Goal: Find contact information: Find contact information

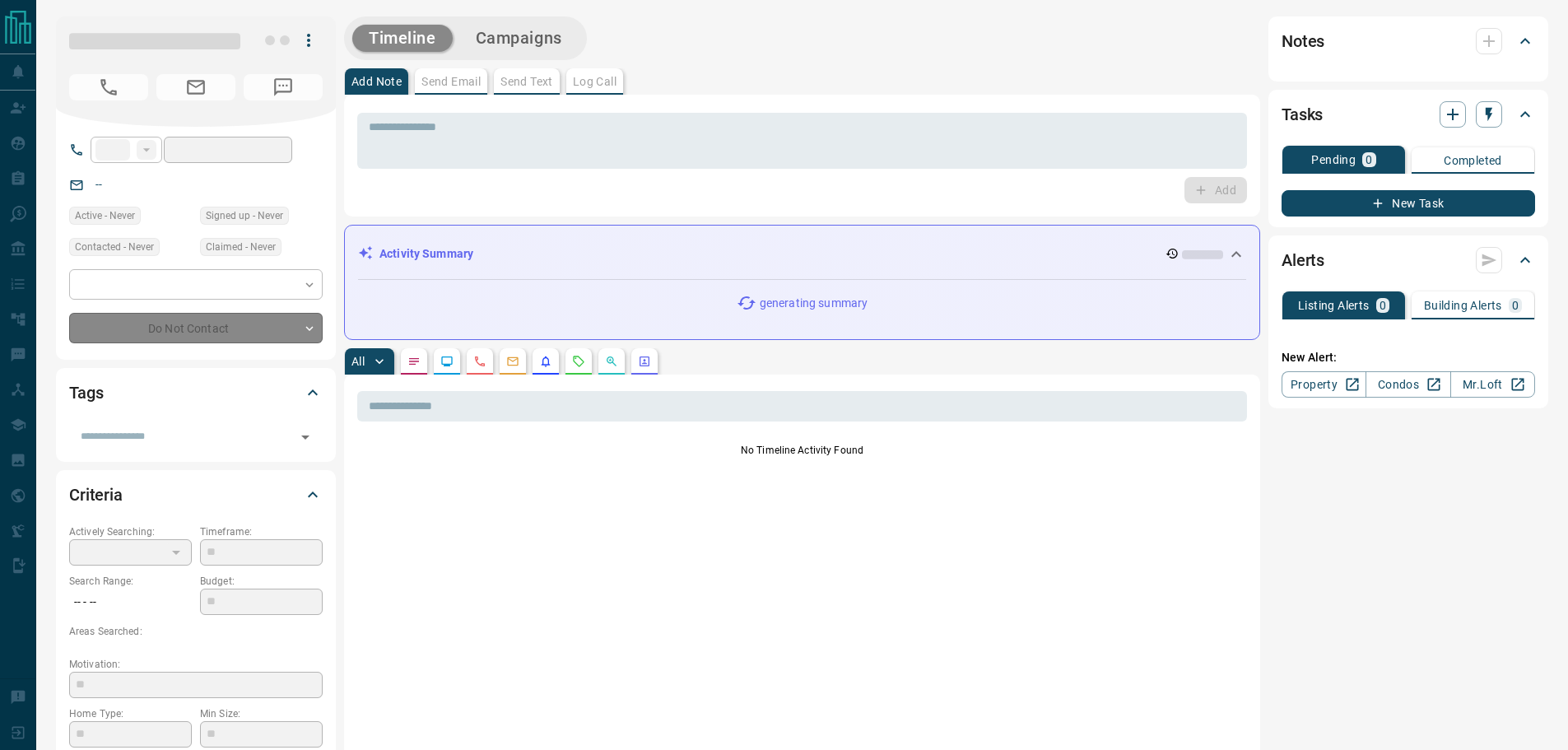
type input "**"
type input "**********"
type input "*"
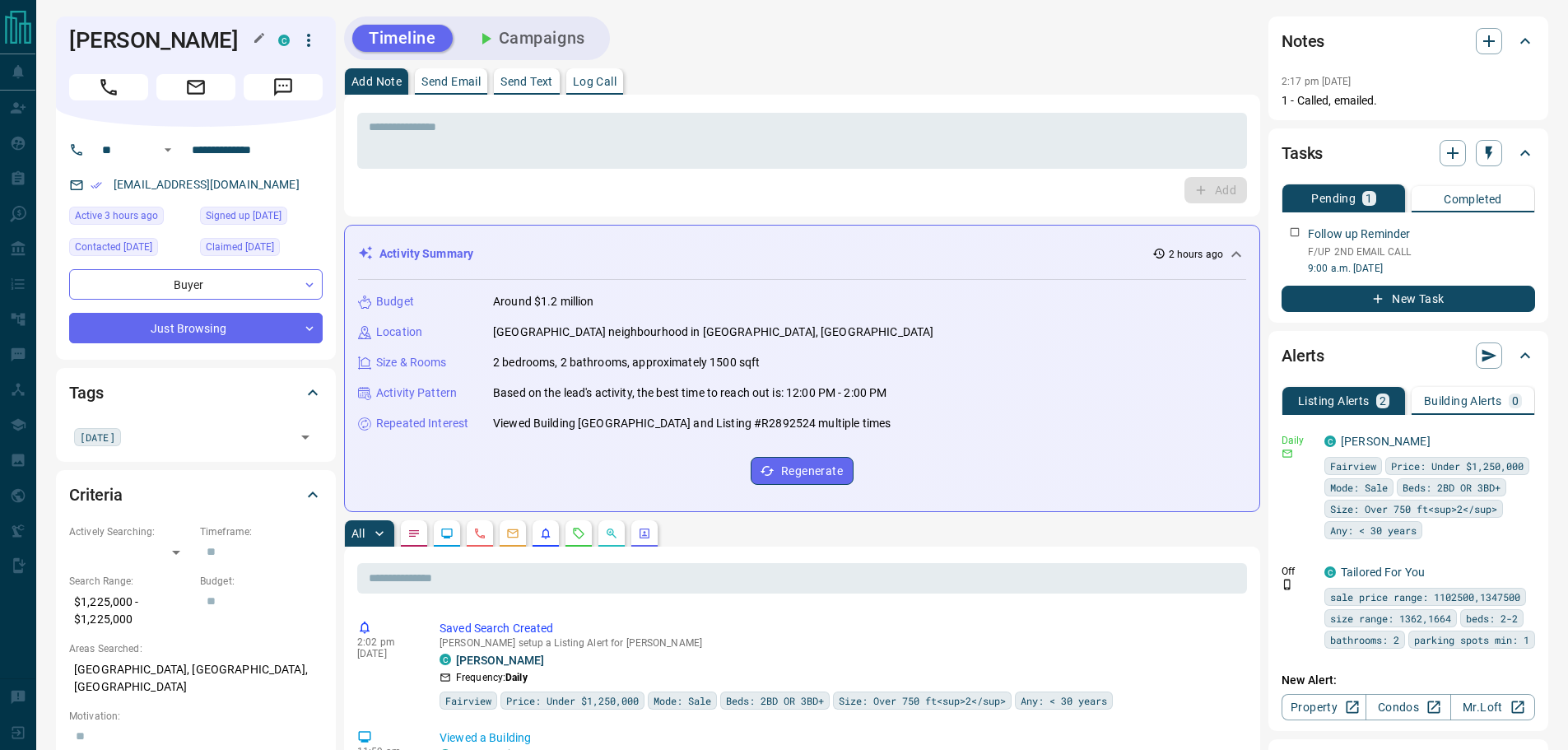
click at [131, 39] on h1 "[PERSON_NAME]" at bounding box center [161, 40] width 185 height 26
copy div "[PERSON_NAME] C"
drag, startPoint x: 295, startPoint y: 154, endPoint x: 175, endPoint y: 152, distance: 120.0
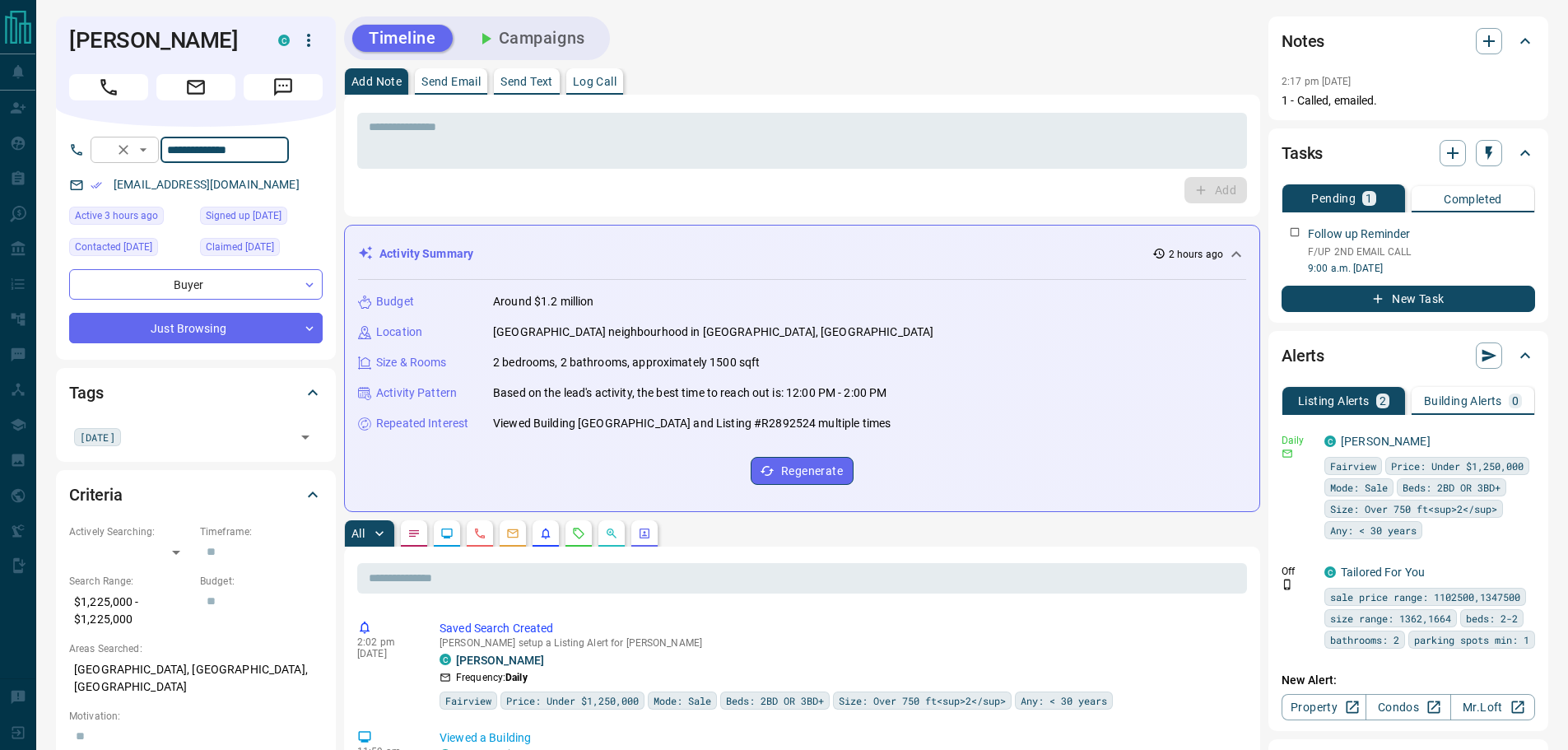
click at [175, 152] on div "**********" at bounding box center [190, 149] width 198 height 26
drag, startPoint x: 230, startPoint y: 182, endPoint x: 101, endPoint y: 182, distance: 129.0
click at [101, 182] on div "[EMAIL_ADDRESS][DOMAIN_NAME]" at bounding box center [195, 185] width 254 height 27
copy link "[EMAIL_ADDRESS][DOMAIN_NAME]"
click at [122, 618] on p "$1,225,000 - $1,225,000" at bounding box center [130, 610] width 123 height 45
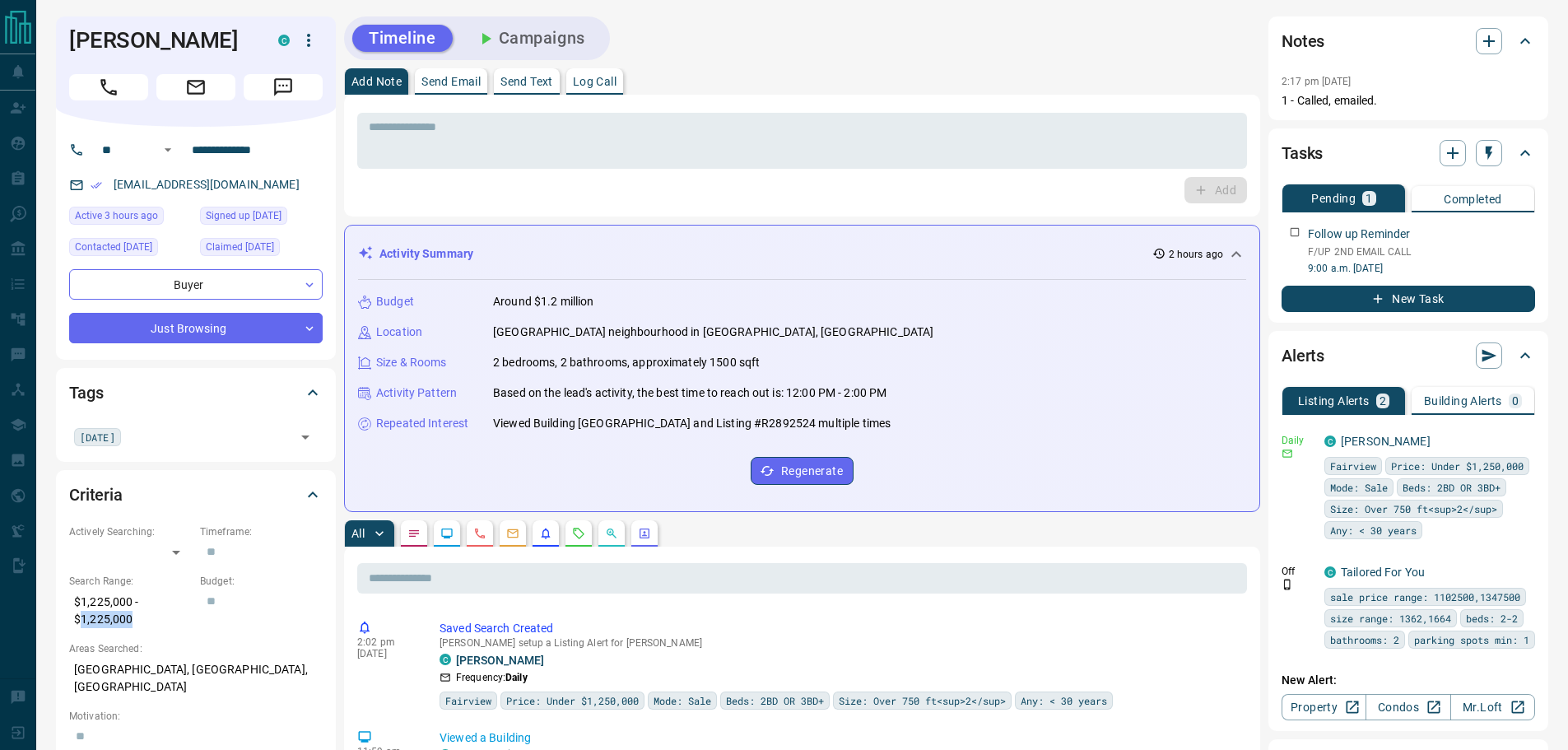
click at [122, 618] on p "$1,225,000 - $1,225,000" at bounding box center [130, 610] width 123 height 45
copy p "$1,225,000 - $1,225,000"
click at [173, 672] on p "[GEOGRAPHIC_DATA], [GEOGRAPHIC_DATA], [GEOGRAPHIC_DATA]" at bounding box center [195, 678] width 254 height 45
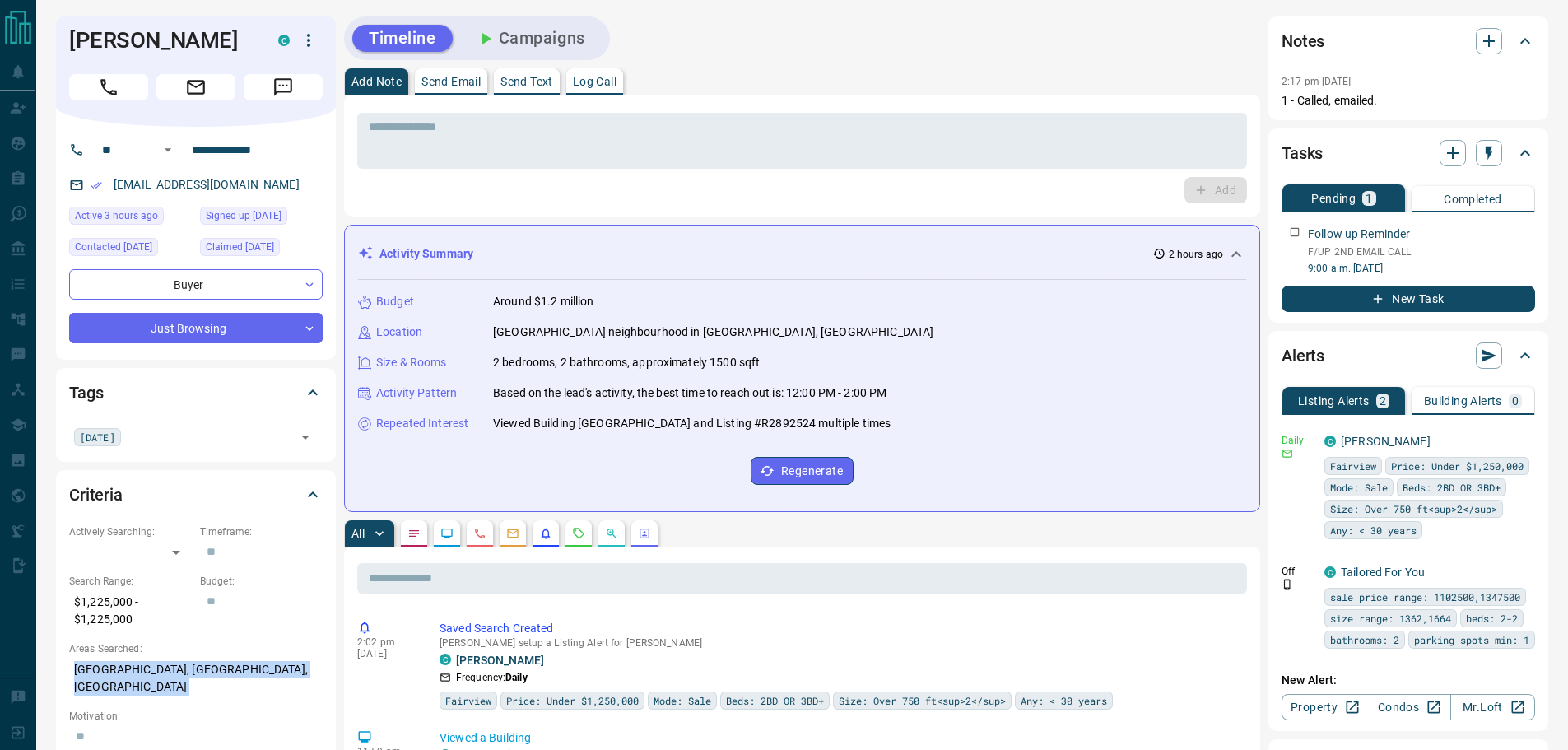
click at [173, 672] on p "[GEOGRAPHIC_DATA], [GEOGRAPHIC_DATA], [GEOGRAPHIC_DATA]" at bounding box center [195, 678] width 254 height 45
copy p "[GEOGRAPHIC_DATA], [GEOGRAPHIC_DATA], [GEOGRAPHIC_DATA]"
